Goal: Task Accomplishment & Management: Use online tool/utility

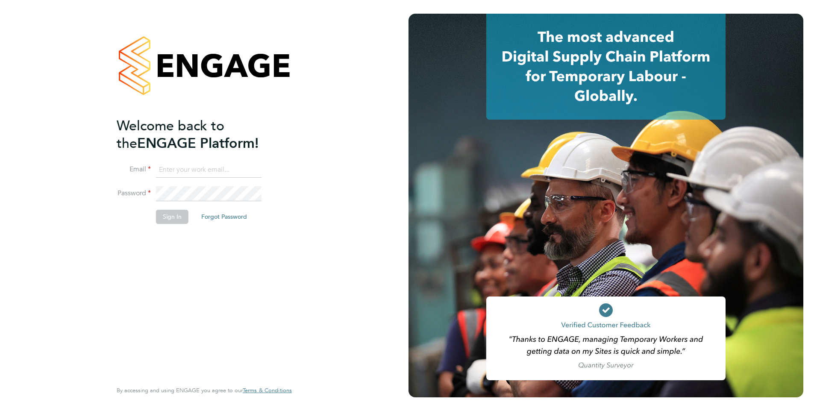
type input "[EMAIL_ADDRESS][PERSON_NAME][DOMAIN_NAME]"
click at [159, 218] on button "Sign In" at bounding box center [172, 217] width 32 height 14
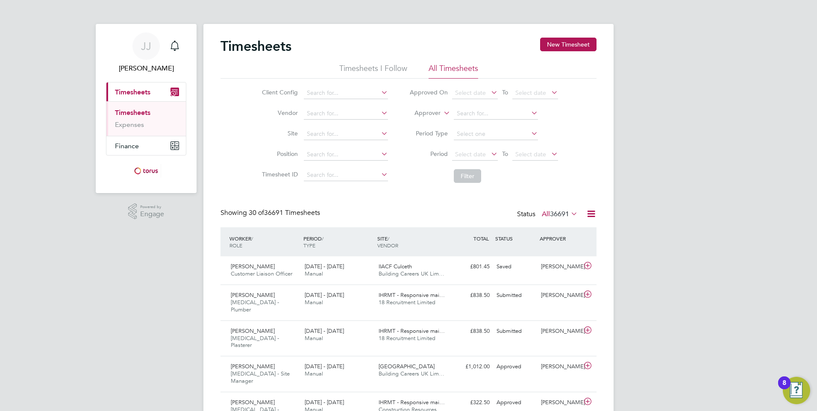
click at [379, 88] on icon at bounding box center [379, 92] width 0 height 12
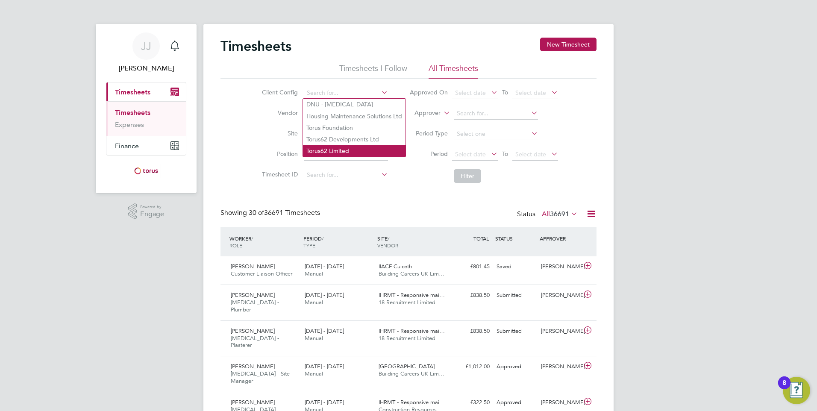
click at [354, 147] on li "Torus62 Limited" at bounding box center [354, 151] width 103 height 12
type input "Torus62 Limited"
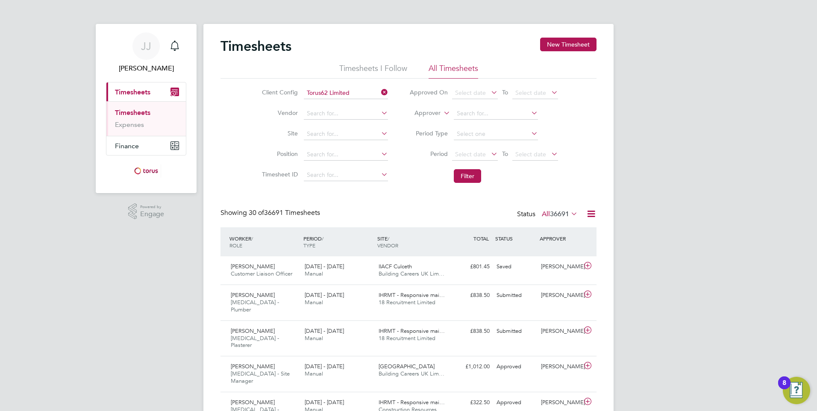
click at [590, 212] on icon at bounding box center [591, 213] width 11 height 11
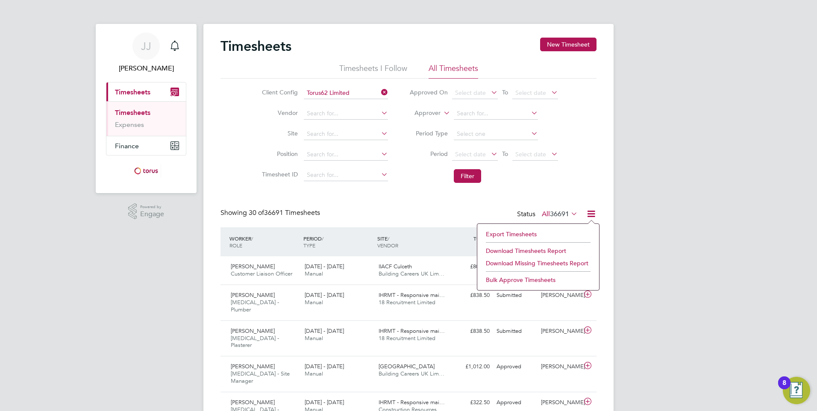
click at [554, 210] on span "36691" at bounding box center [559, 214] width 19 height 9
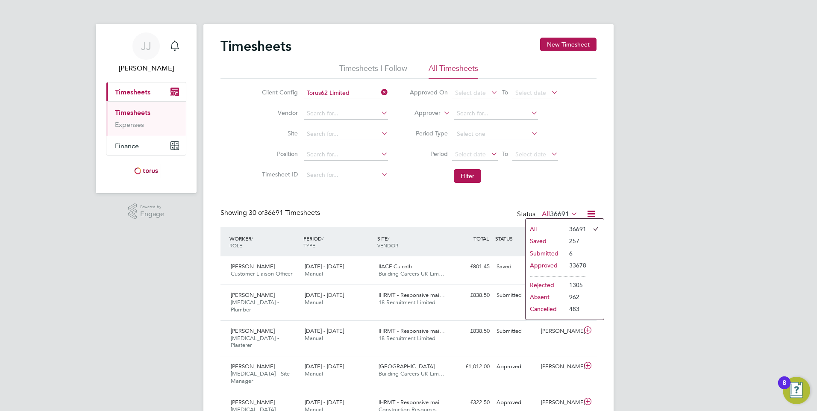
click at [536, 230] on li "All" at bounding box center [544, 229] width 39 height 12
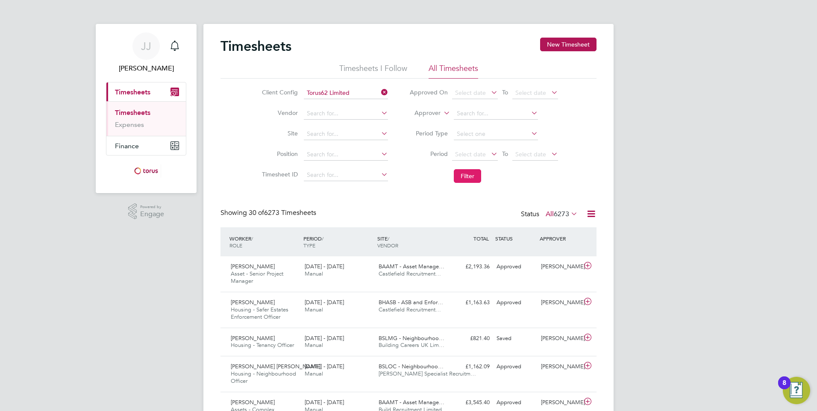
click at [471, 182] on button "Filter" at bounding box center [467, 176] width 27 height 14
click at [590, 211] on icon at bounding box center [591, 213] width 11 height 11
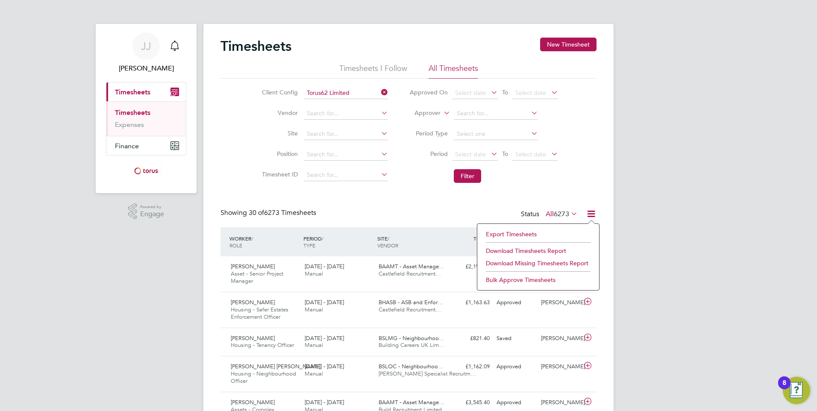
click at [546, 253] on li "Download Timesheets Report" at bounding box center [537, 251] width 113 height 12
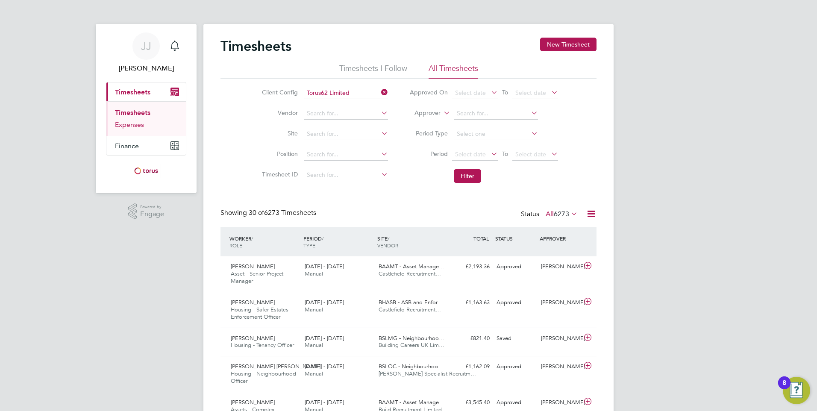
click at [133, 127] on link "Expenses" at bounding box center [129, 124] width 29 height 8
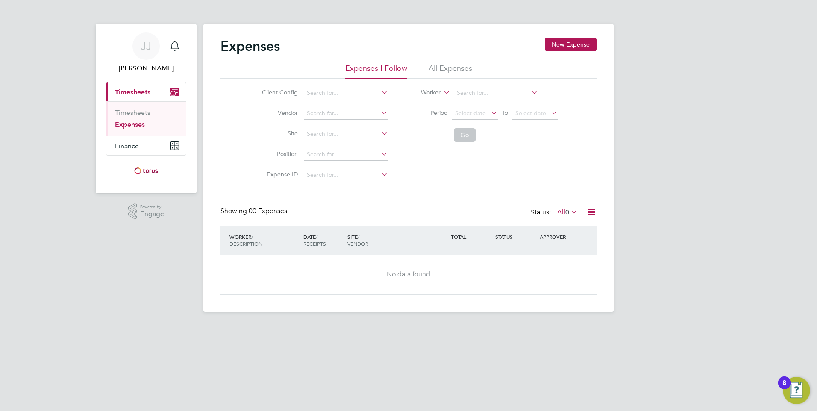
click at [448, 71] on li "All Expenses" at bounding box center [451, 70] width 44 height 15
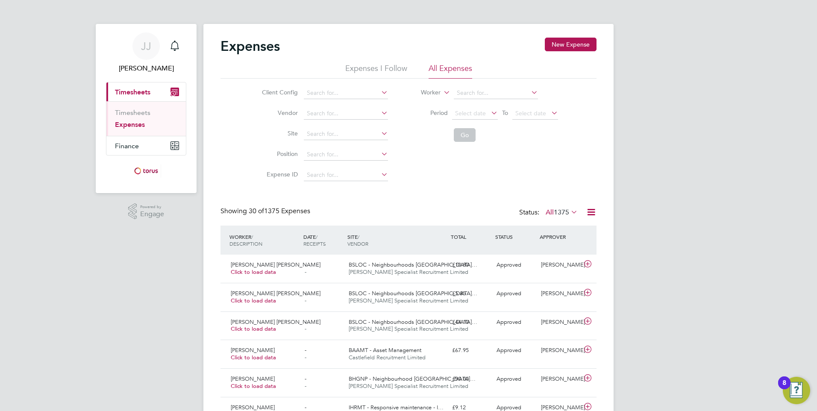
click at [379, 91] on icon at bounding box center [379, 92] width 0 height 12
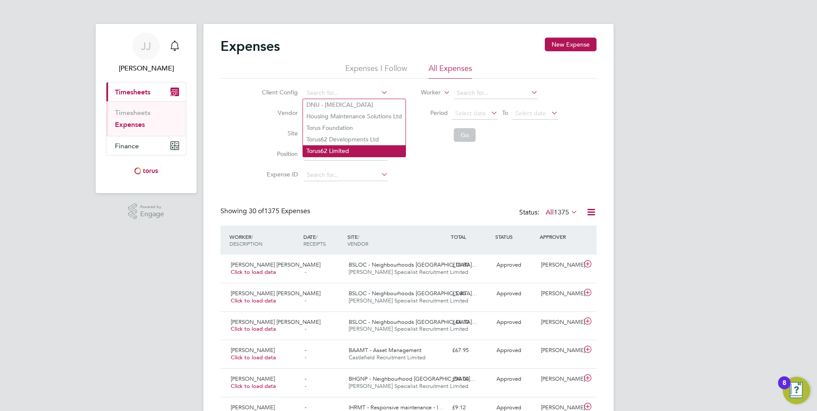
click at [338, 148] on li "Torus62 Limited" at bounding box center [354, 151] width 103 height 12
type input "Torus62 Limited"
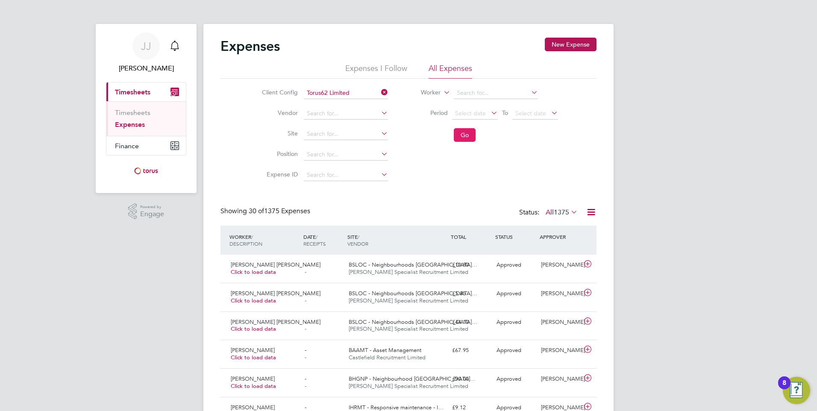
click at [463, 135] on button "Go" at bounding box center [465, 135] width 22 height 14
click at [590, 217] on icon at bounding box center [591, 212] width 11 height 11
click at [571, 230] on li "Download Expenses Report" at bounding box center [552, 232] width 86 height 12
click at [379, 91] on icon at bounding box center [379, 92] width 0 height 12
click at [379, 92] on icon at bounding box center [379, 92] width 0 height 12
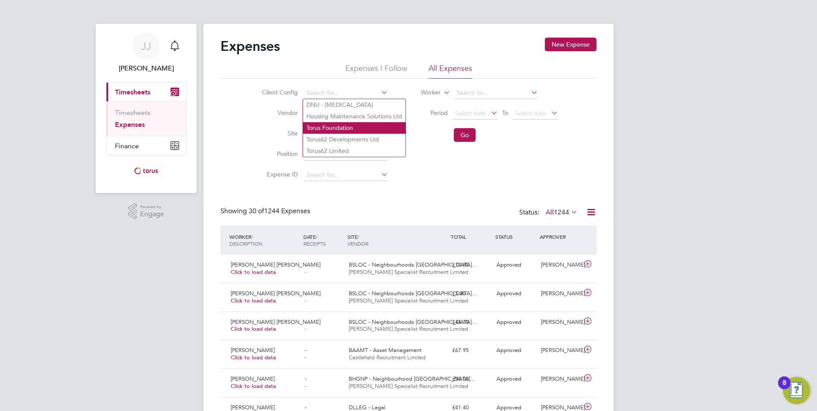
click at [369, 127] on li "Torus Foundation" at bounding box center [354, 128] width 103 height 12
type input "Torus Foundation"
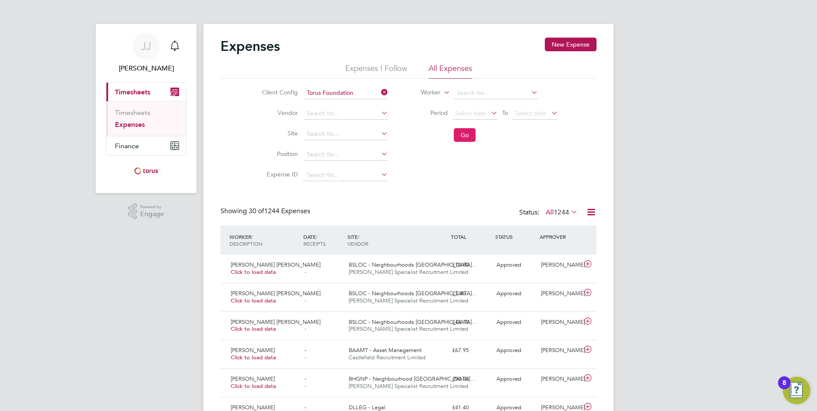
click at [460, 136] on button "Go" at bounding box center [465, 135] width 22 height 14
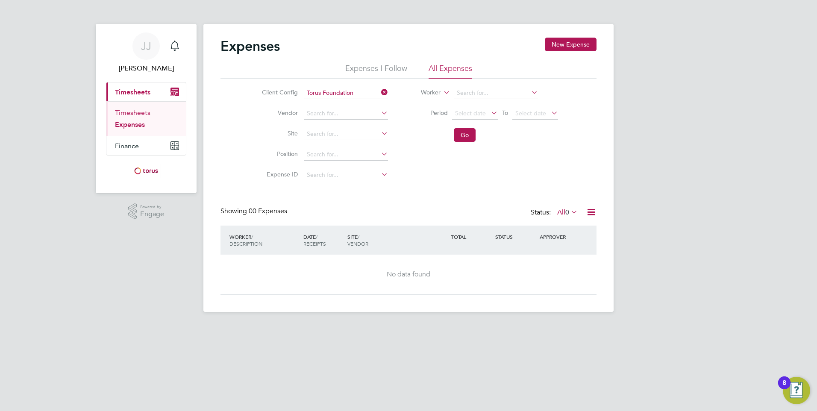
click at [136, 112] on link "Timesheets" at bounding box center [132, 113] width 35 height 8
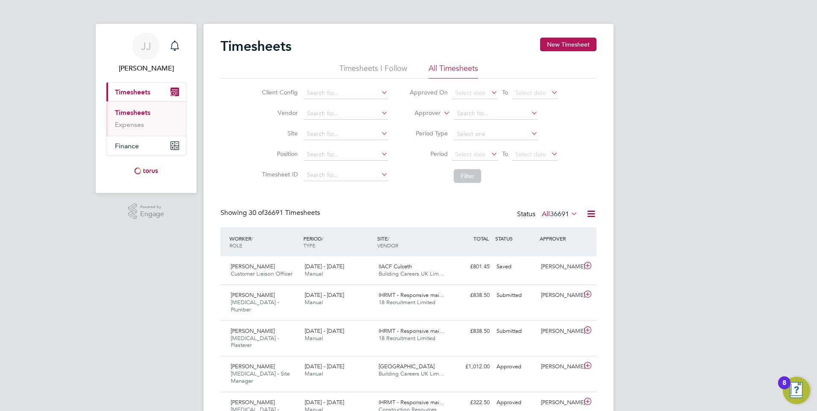
click at [379, 91] on icon at bounding box center [379, 92] width 0 height 12
click at [379, 92] on icon at bounding box center [379, 92] width 0 height 12
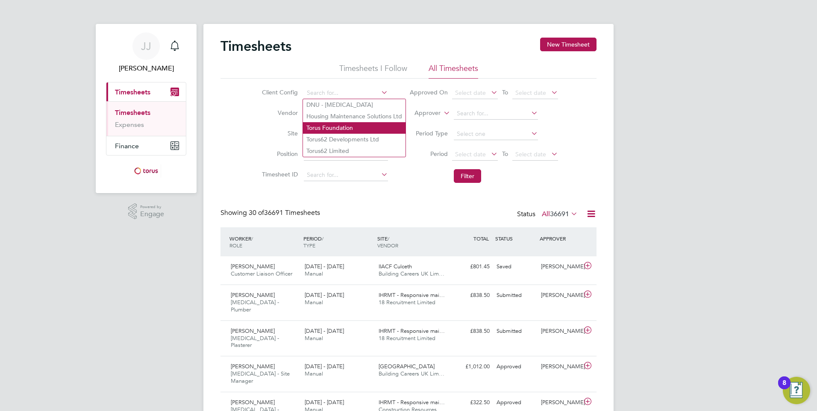
click at [361, 126] on li "Torus Foundation" at bounding box center [354, 128] width 103 height 12
type input "Torus Foundation"
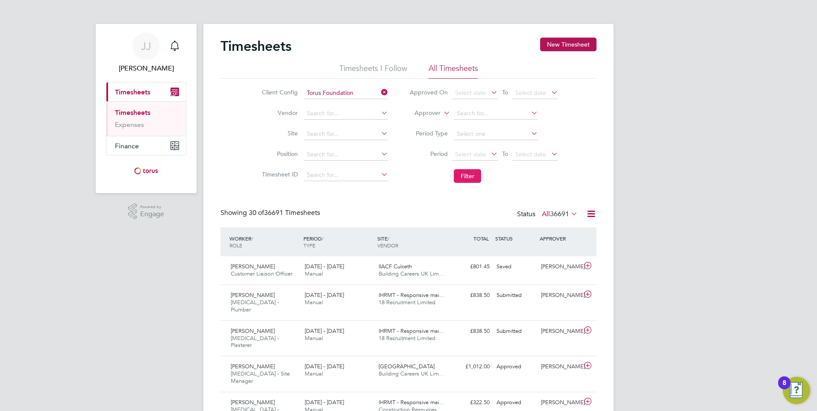
click at [463, 173] on button "Filter" at bounding box center [467, 176] width 27 height 14
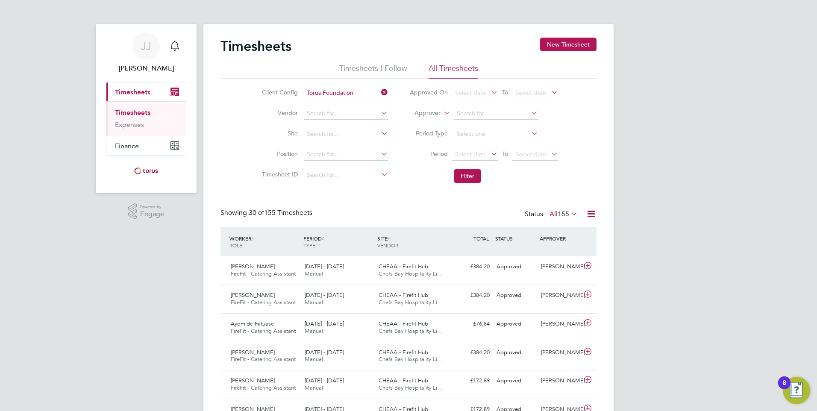
click at [596, 212] on icon at bounding box center [591, 213] width 11 height 11
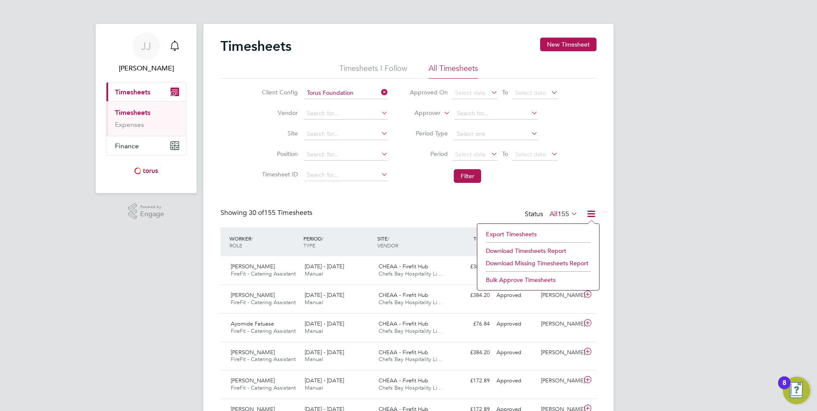
click at [563, 251] on li "Download Timesheets Report" at bounding box center [537, 251] width 113 height 12
